Goal: Task Accomplishment & Management: Manage account settings

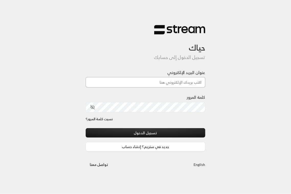
type input "[EMAIL_ADDRESS][DOMAIN_NAME]"
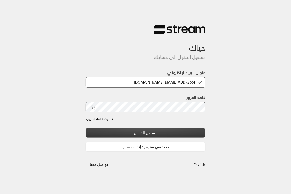
click at [161, 134] on button "تسجيل الدخول" at bounding box center [146, 132] width 120 height 9
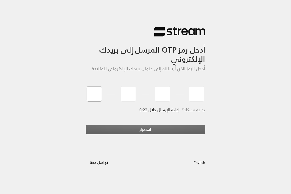
type input "8"
type input "4"
type input "5"
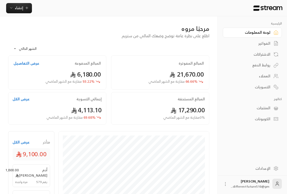
click at [264, 43] on div "الفواتير" at bounding box center [249, 43] width 41 height 5
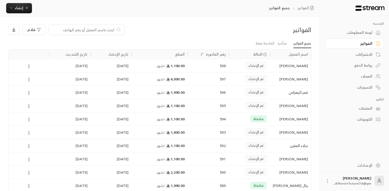
click at [28, 132] on icon at bounding box center [29, 132] width 5 height 5
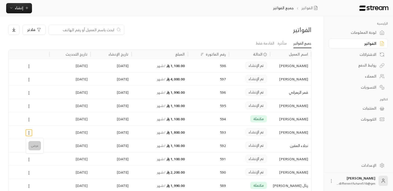
click at [39, 146] on li "عرض" at bounding box center [34, 145] width 13 height 9
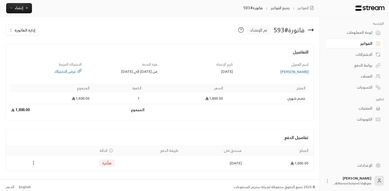
click at [33, 163] on icon "Payments" at bounding box center [33, 162] width 5 height 5
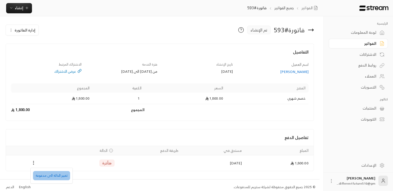
click at [53, 173] on li "تغيير الحالة الى مدفوعة" at bounding box center [51, 175] width 37 height 9
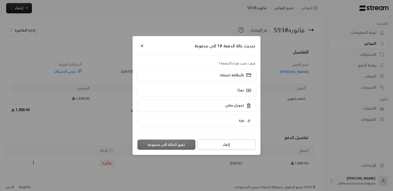
click at [227, 149] on button "إلغاء" at bounding box center [226, 144] width 58 height 10
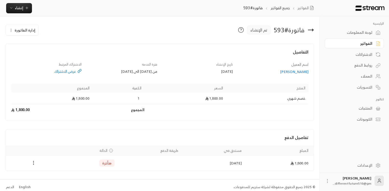
click at [291, 55] on div "الاشتراكات" at bounding box center [351, 54] width 41 height 5
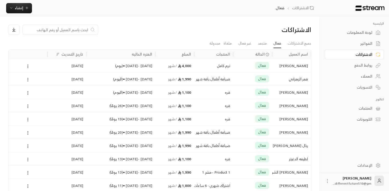
click at [291, 77] on div "العملاء" at bounding box center [351, 76] width 41 height 5
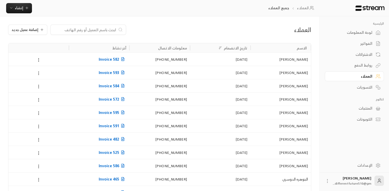
click at [41, 74] on button at bounding box center [39, 73] width 6 height 6
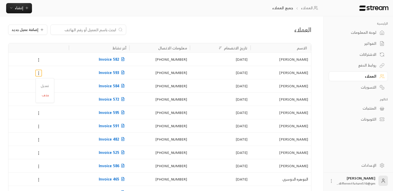
click at [291, 41] on div at bounding box center [196, 95] width 393 height 191
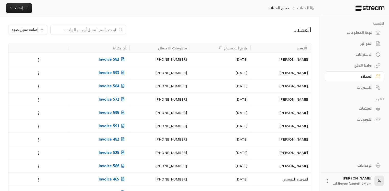
click at [291, 41] on div at bounding box center [194, 95] width 389 height 191
click at [291, 46] on div "الفواتير" at bounding box center [351, 43] width 41 height 5
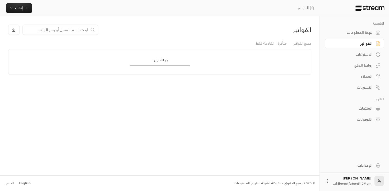
click at [291, 46] on div "الفواتير" at bounding box center [351, 43] width 41 height 5
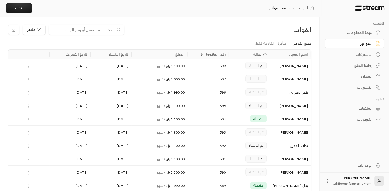
click at [39, 133] on div at bounding box center [29, 131] width 35 height 13
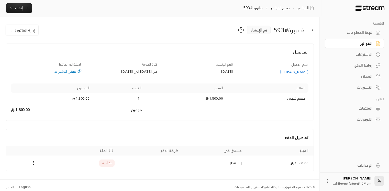
click at [12, 29] on icon "button" at bounding box center [11, 30] width 4 height 4
click at [22, 52] on link "إلغاء" at bounding box center [25, 53] width 32 height 9
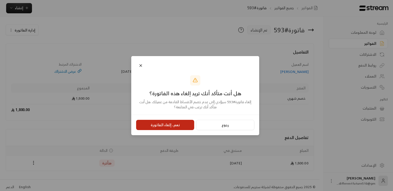
click at [175, 126] on button "نعم، إلغاء الفاتورة" at bounding box center [165, 125] width 58 height 10
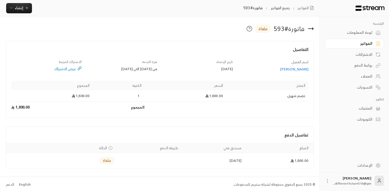
click at [291, 52] on div "الاشتراكات" at bounding box center [351, 54] width 41 height 5
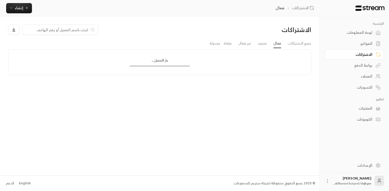
click at [291, 52] on div "الاشتراكات" at bounding box center [351, 54] width 41 height 5
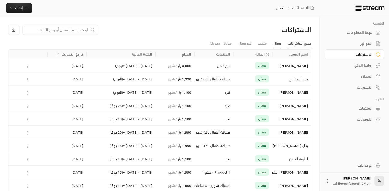
click at [291, 44] on link "جميع الاشتراكات" at bounding box center [300, 43] width 24 height 9
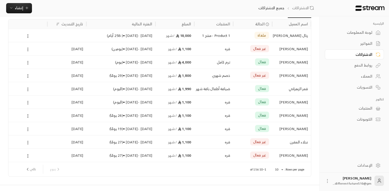
scroll to position [31, 0]
click at [30, 169] on button "تالي" at bounding box center [30, 168] width 15 height 9
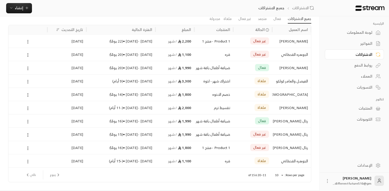
scroll to position [39, 0]
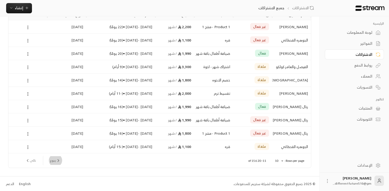
click at [53, 159] on button "رجوع" at bounding box center [55, 160] width 15 height 9
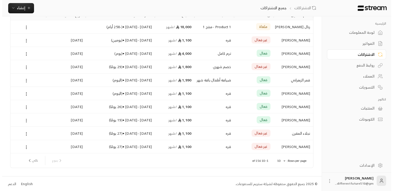
scroll to position [0, 0]
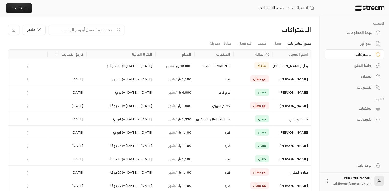
click at [188, 135] on div "1,100 / شهر" at bounding box center [174, 131] width 33 height 13
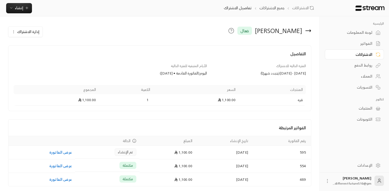
click at [291, 46] on link "الفواتير" at bounding box center [354, 44] width 59 height 10
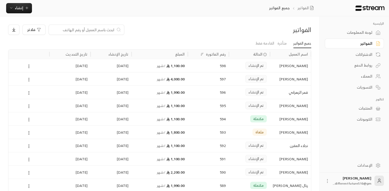
click at [291, 44] on div "الفواتير" at bounding box center [351, 43] width 41 height 5
click at [113, 28] on input at bounding box center [83, 30] width 62 height 6
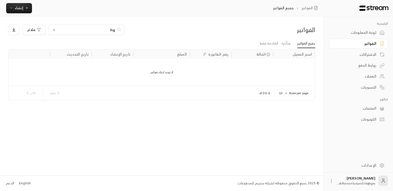
type input "h"
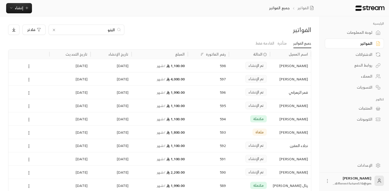
type input "البتول"
